Goal: Check status

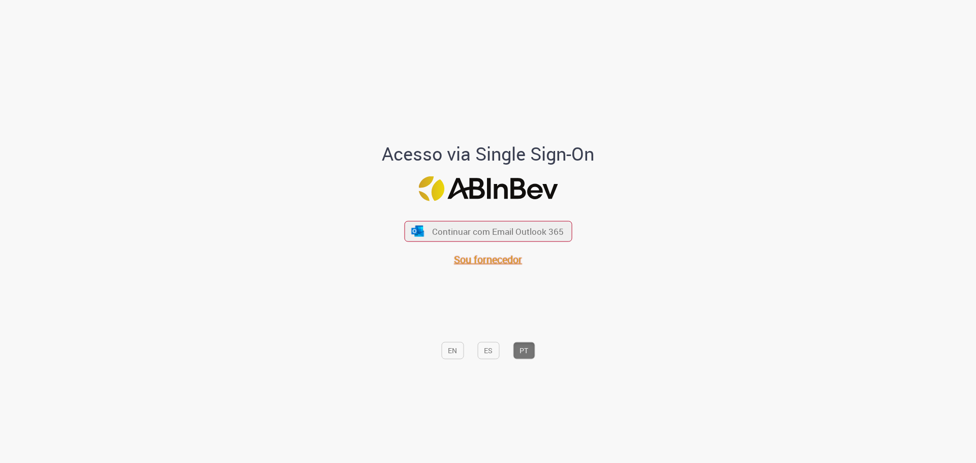
click at [481, 260] on span "Sou fornecedor" at bounding box center [488, 260] width 68 height 14
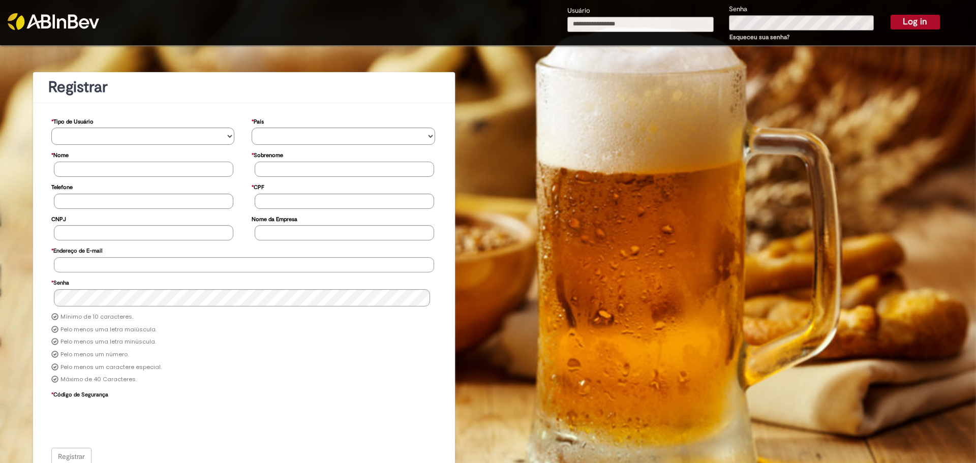
type input "**********"
click at [127, 19] on link at bounding box center [122, 15] width 229 height 30
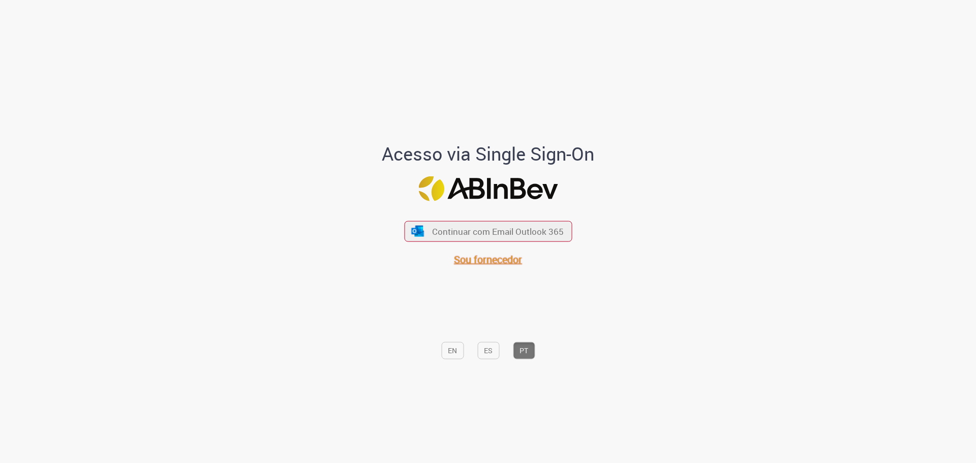
click at [475, 261] on span "Sou fornecedor" at bounding box center [488, 260] width 68 height 14
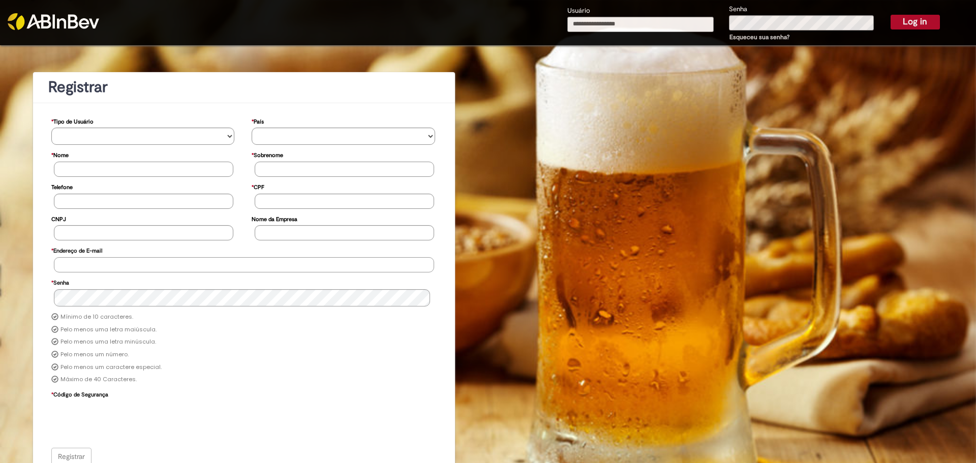
type input "**********"
click at [917, 21] on button "Log in" at bounding box center [914, 22] width 49 height 14
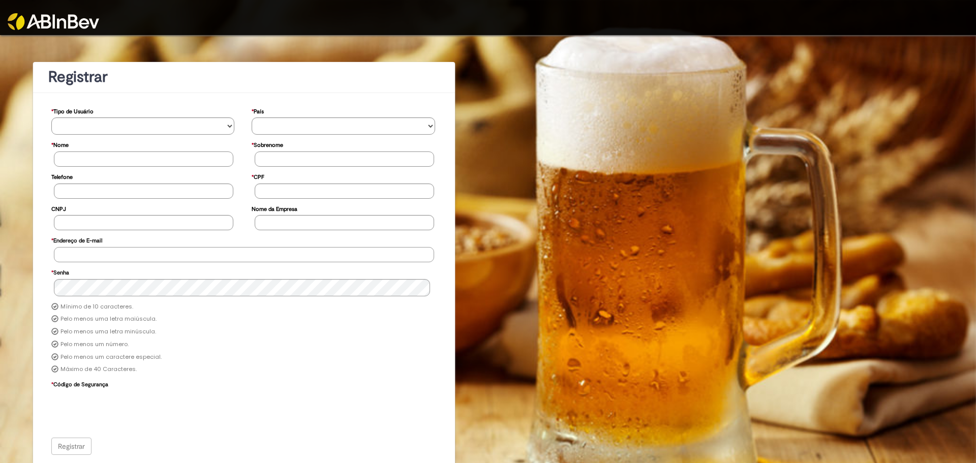
type input "**********"
click at [57, 16] on img at bounding box center [53, 21] width 91 height 17
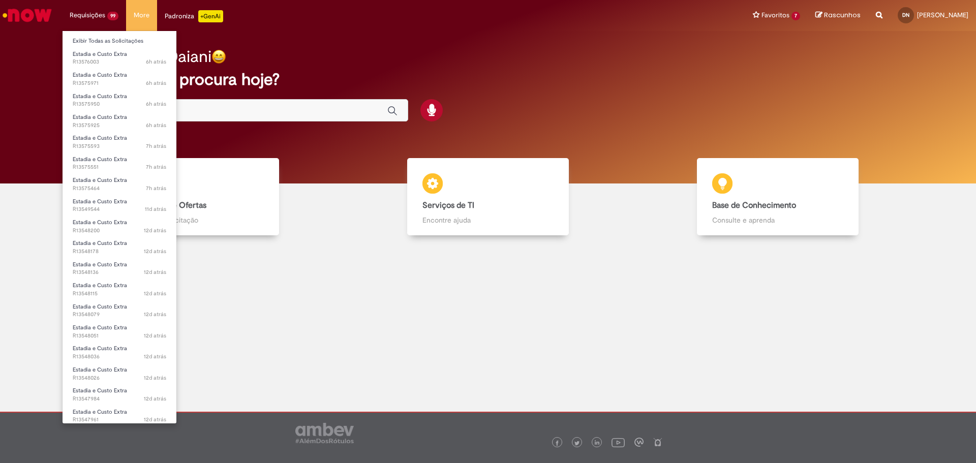
click at [103, 17] on li "Requisições 99 Exibir Todas as Solicitações Estadia e Custo Extra 6h atrás 6 ho…" at bounding box center [94, 15] width 64 height 30
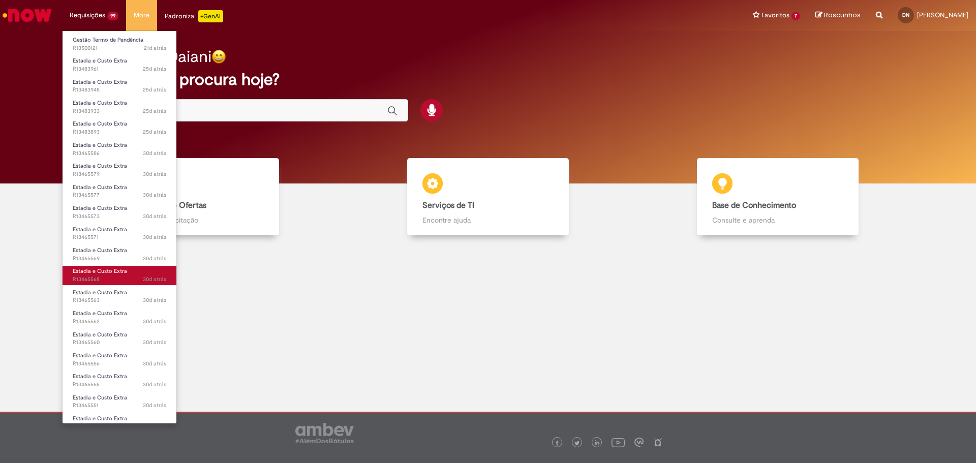
scroll to position [439, 0]
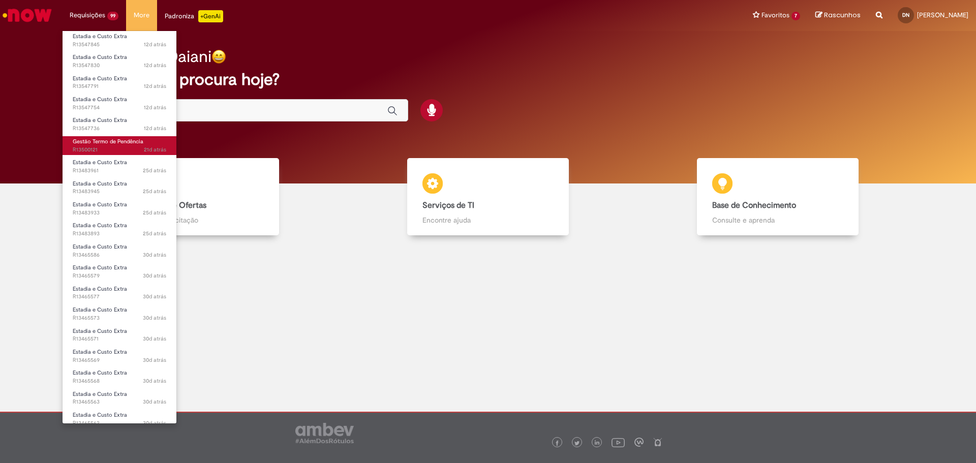
click at [112, 151] on span "21d atrás 21 dias atrás R13500121" at bounding box center [120, 150] width 94 height 8
click at [108, 146] on span "21d atrás 21 dias atrás R13500121" at bounding box center [120, 150] width 94 height 8
click at [84, 146] on span "21d atrás 21 dias atrás R13500121" at bounding box center [120, 150] width 94 height 8
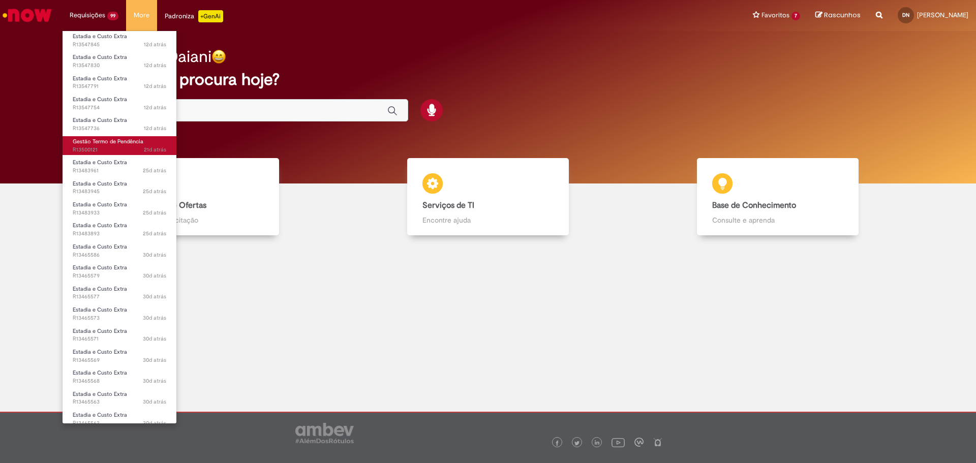
click at [83, 150] on span "21d atrás 21 dias atrás R13500121" at bounding box center [120, 150] width 94 height 8
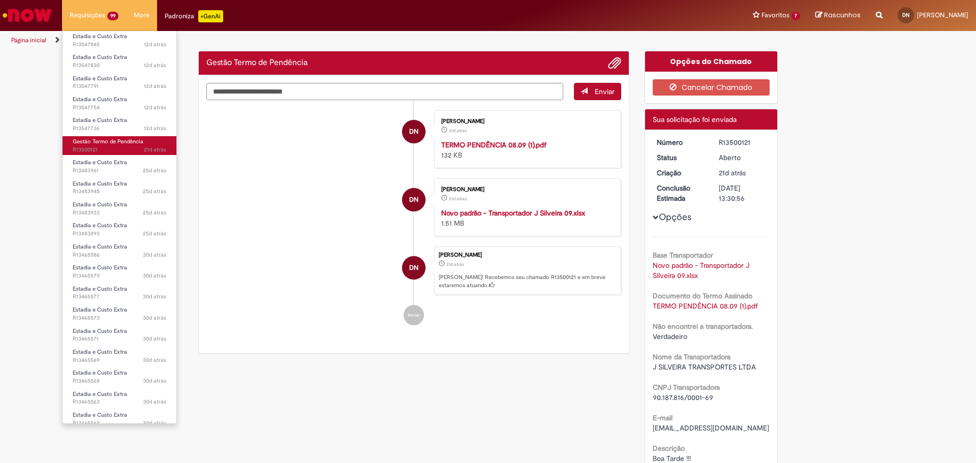
click at [83, 150] on span "21d atrás 21 dias atrás R13500121" at bounding box center [120, 150] width 94 height 8
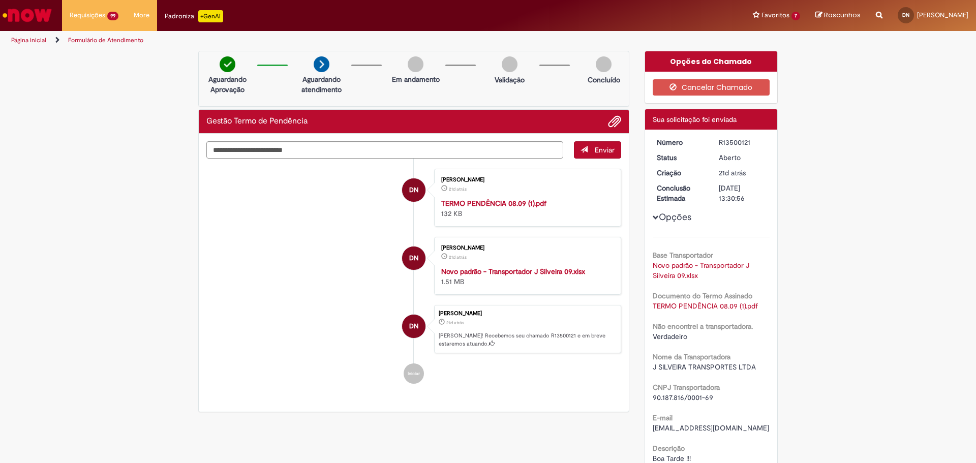
click at [950, 112] on div "Verificar Código de Barras Aguardando Aprovação Aguardando atendimento Em andam…" at bounding box center [488, 345] width 976 height 589
